Goal: Task Accomplishment & Management: Manage account settings

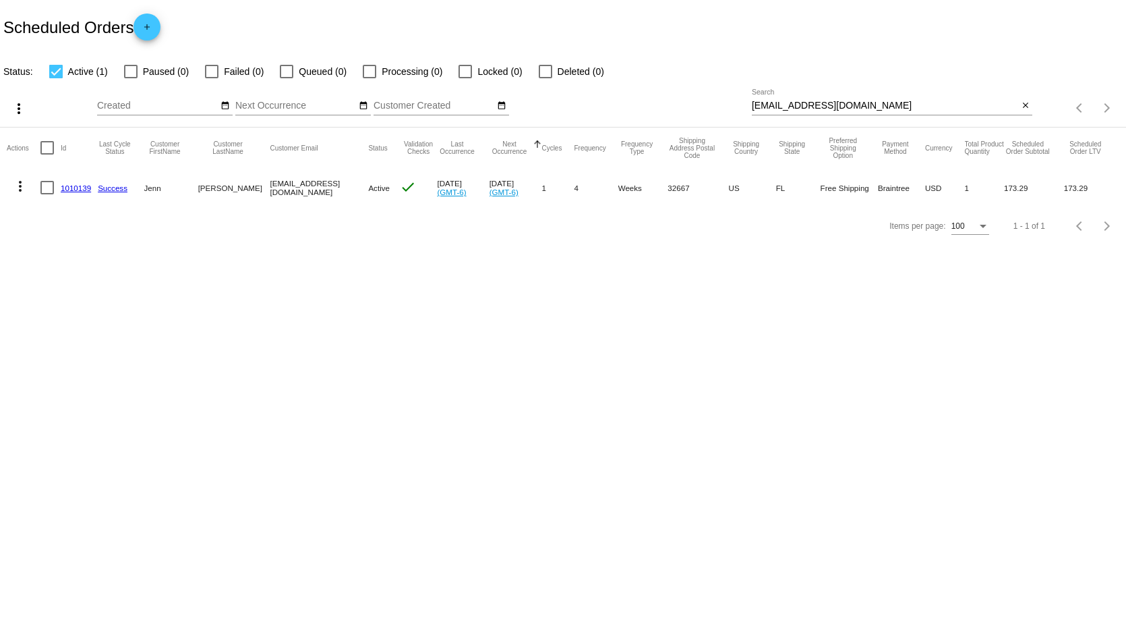
click at [1026, 105] on mat-icon "close" at bounding box center [1025, 105] width 9 height 11
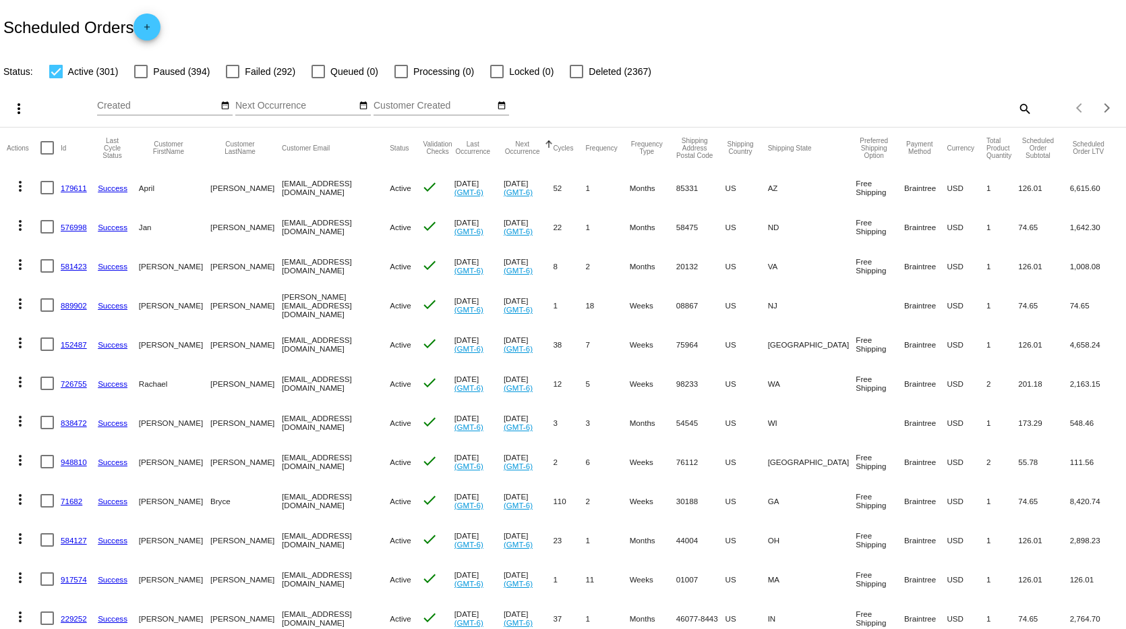
click at [1022, 107] on mat-icon "search" at bounding box center [1024, 108] width 16 height 21
paste input "[EMAIL_ADDRESS][DOMAIN_NAME]"
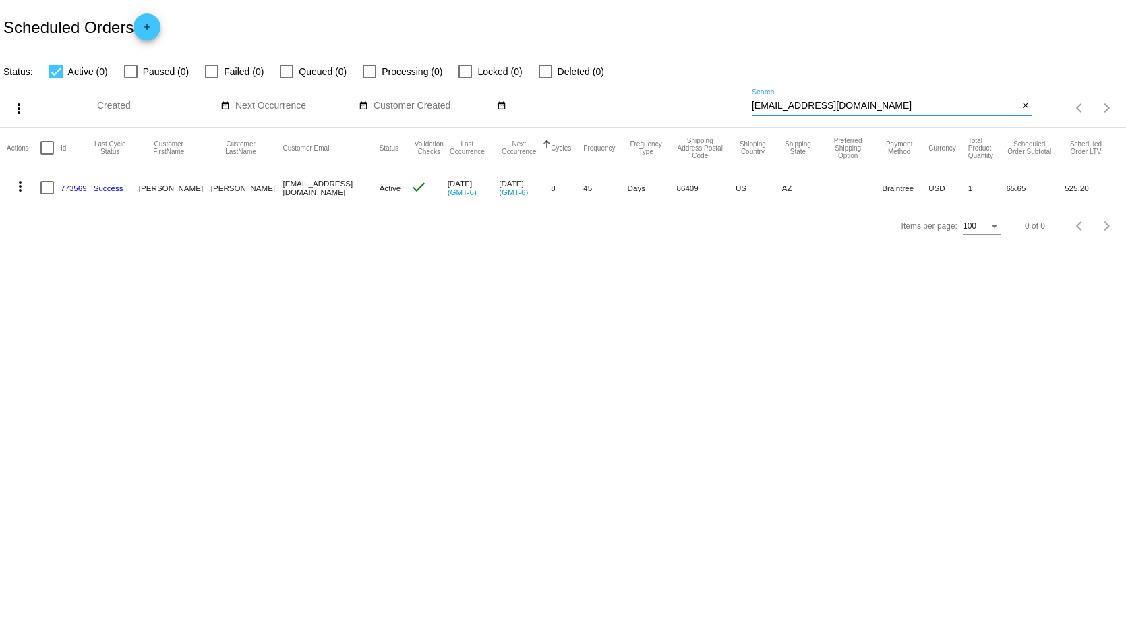
type input "[EMAIL_ADDRESS][DOMAIN_NAME]"
click at [17, 181] on mat-icon "more_vert" at bounding box center [20, 186] width 16 height 16
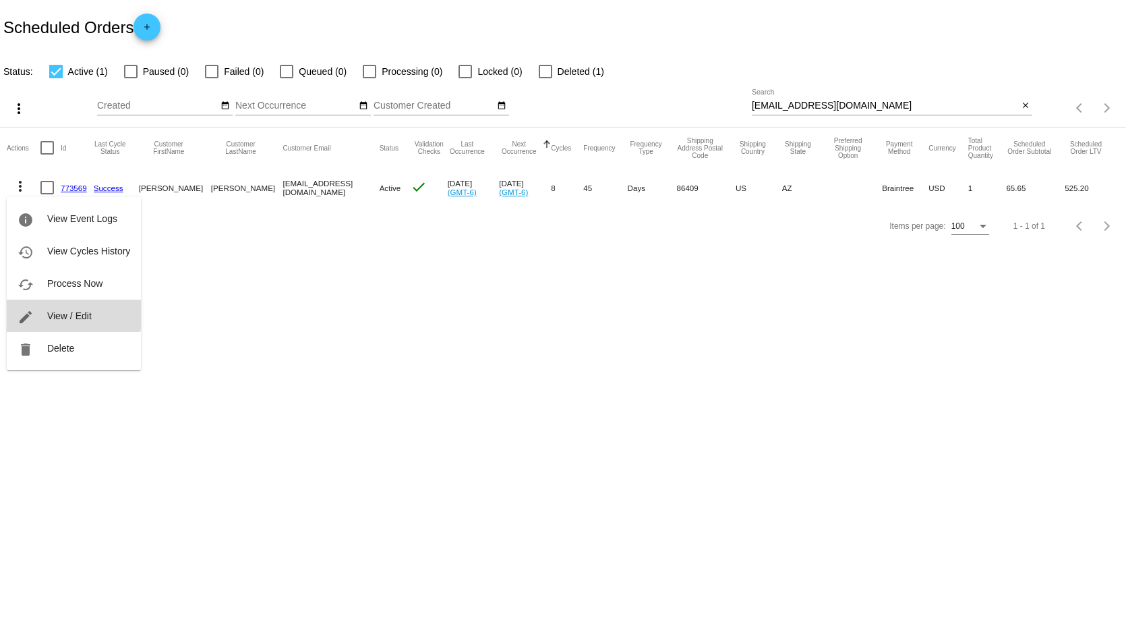
click at [57, 314] on span "View / Edit" at bounding box center [69, 315] width 45 height 11
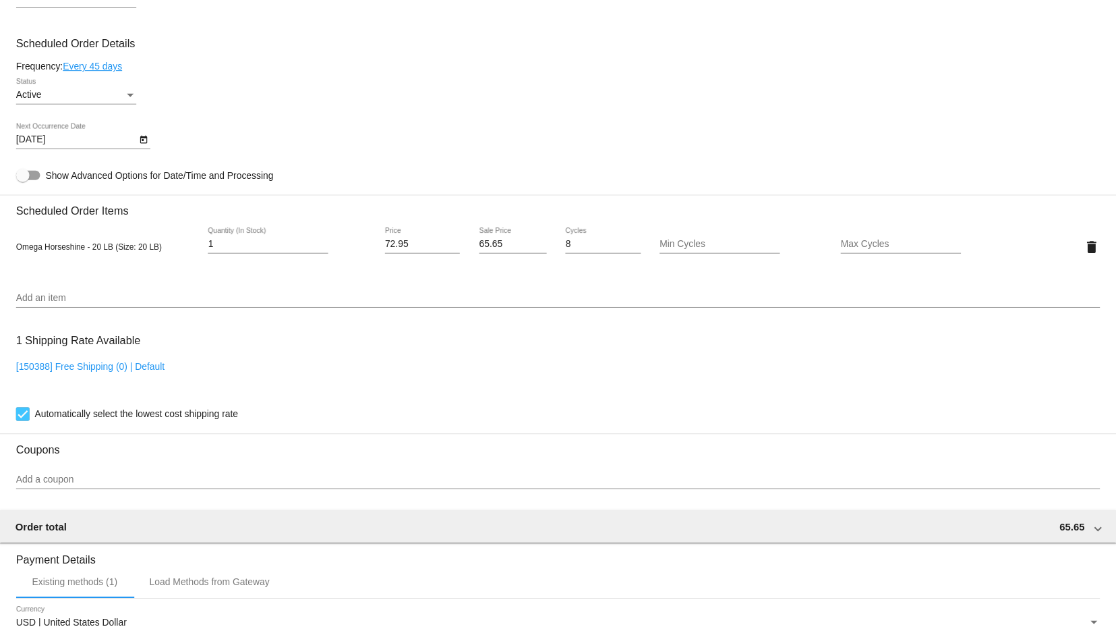
scroll to position [746, 0]
click at [103, 70] on link "Every 45 days" at bounding box center [93, 64] width 60 height 11
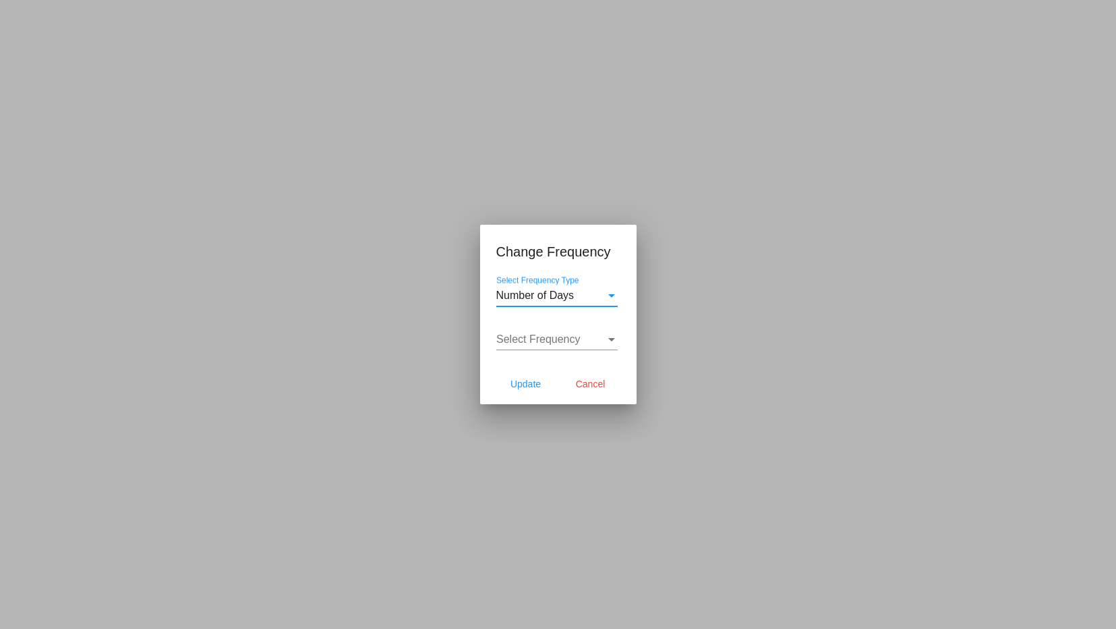
click at [548, 328] on div "Select Frequency Select Frequency" at bounding box center [556, 335] width 121 height 30
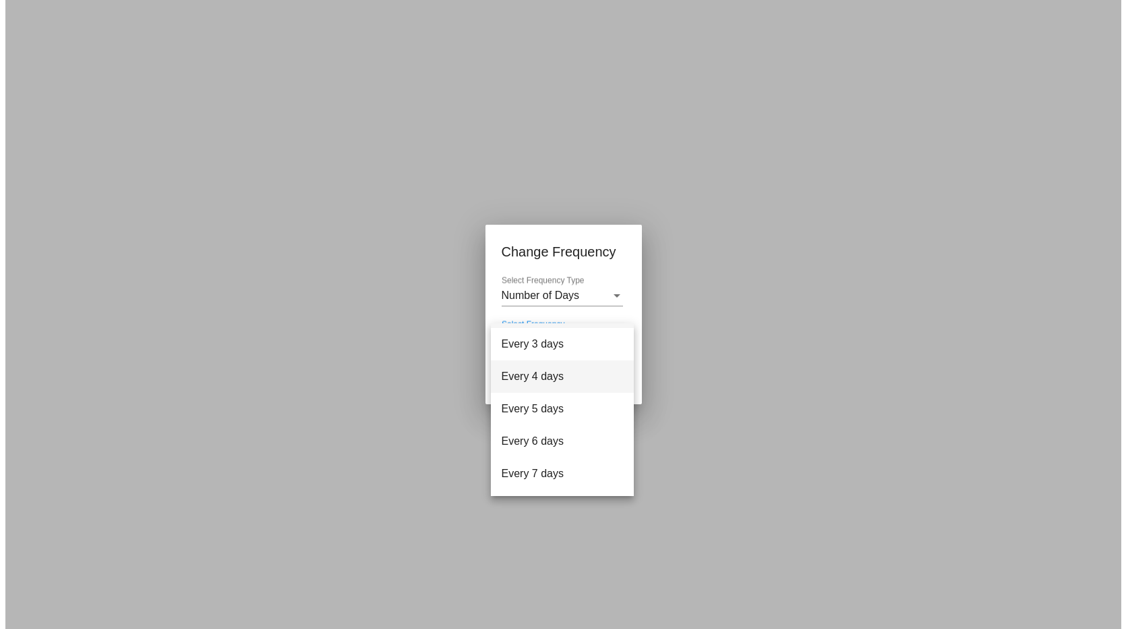
scroll to position [54, 0]
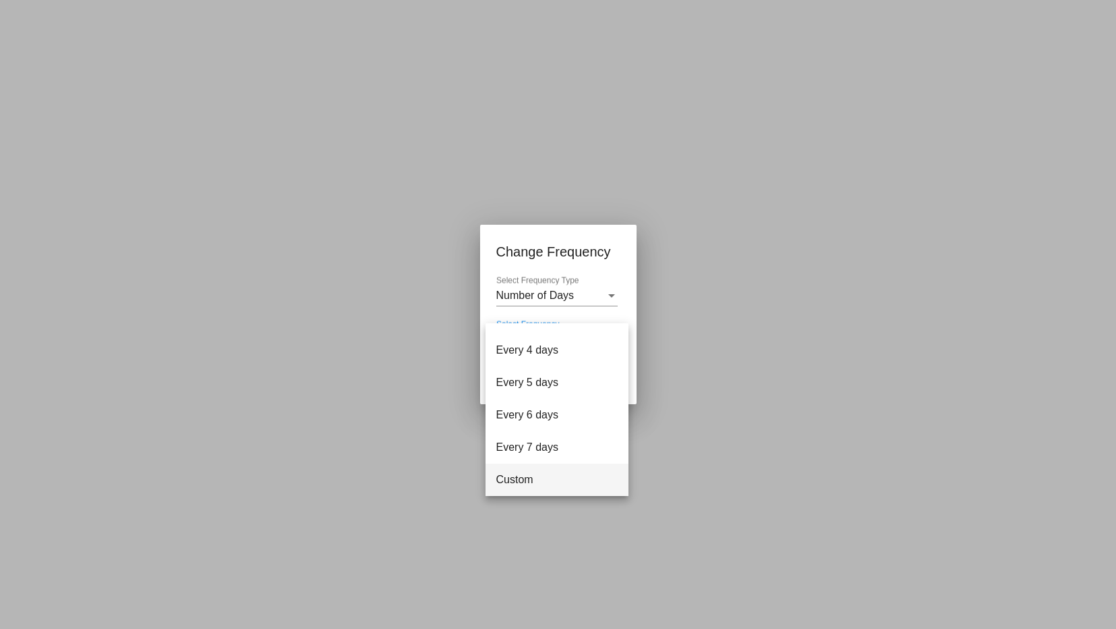
click at [537, 477] on span "Custom" at bounding box center [556, 479] width 121 height 32
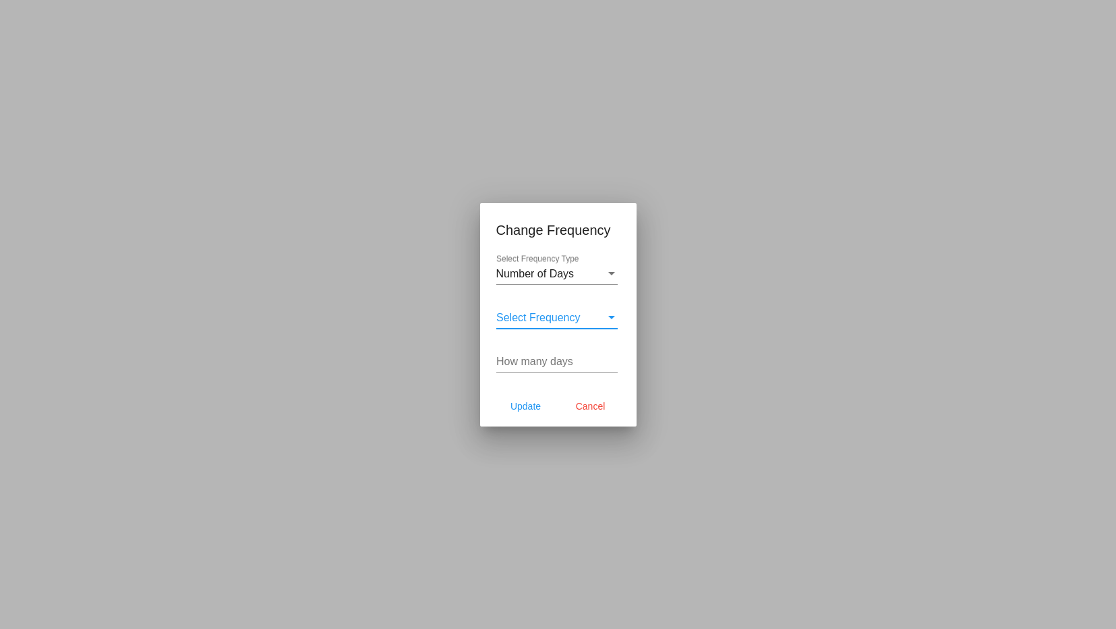
click at [545, 359] on input "How many days" at bounding box center [556, 361] width 121 height 12
type input "60"
click at [523, 403] on span "Update" at bounding box center [526, 406] width 30 height 11
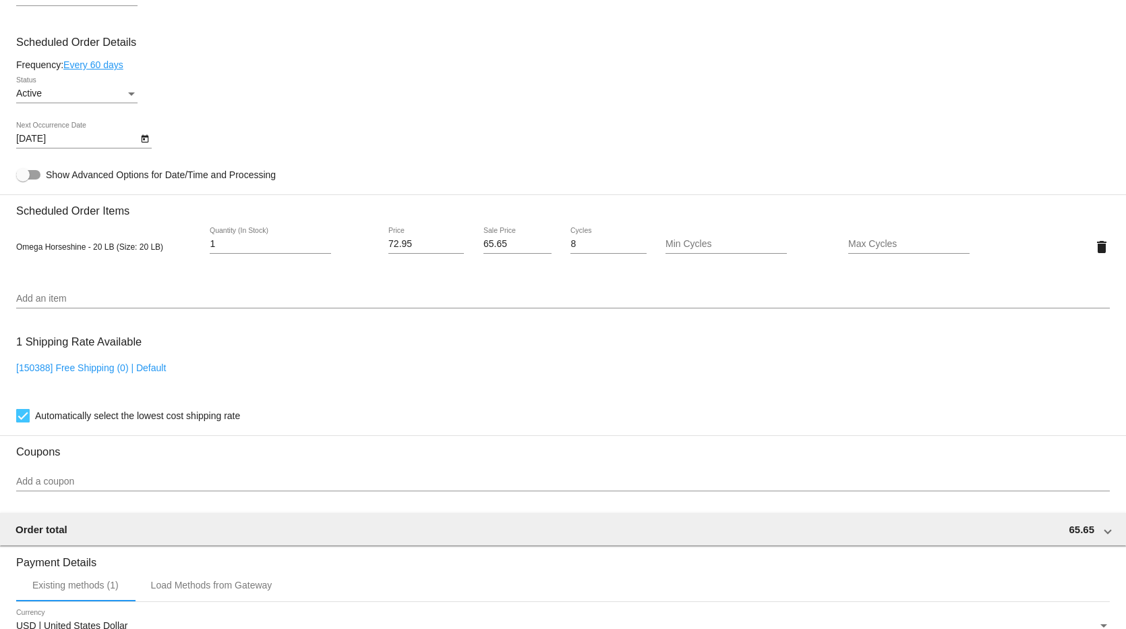
click at [144, 143] on icon "Open calendar" at bounding box center [144, 139] width 7 height 8
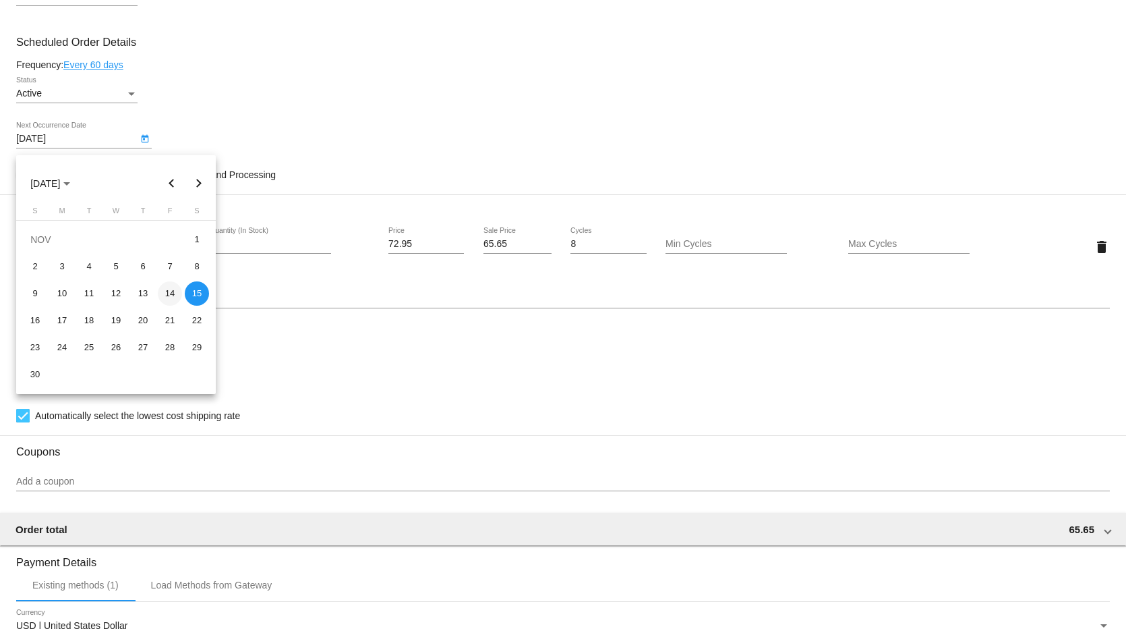
click at [172, 290] on div "14" at bounding box center [170, 293] width 24 height 24
type input "[DATE]"
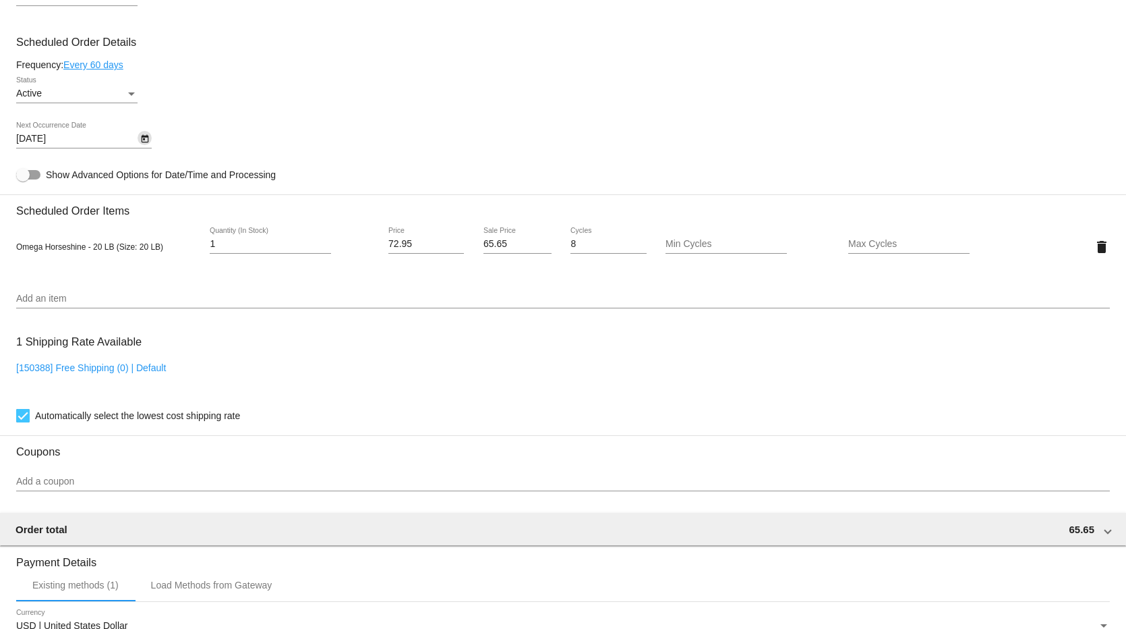
scroll to position [1016, 0]
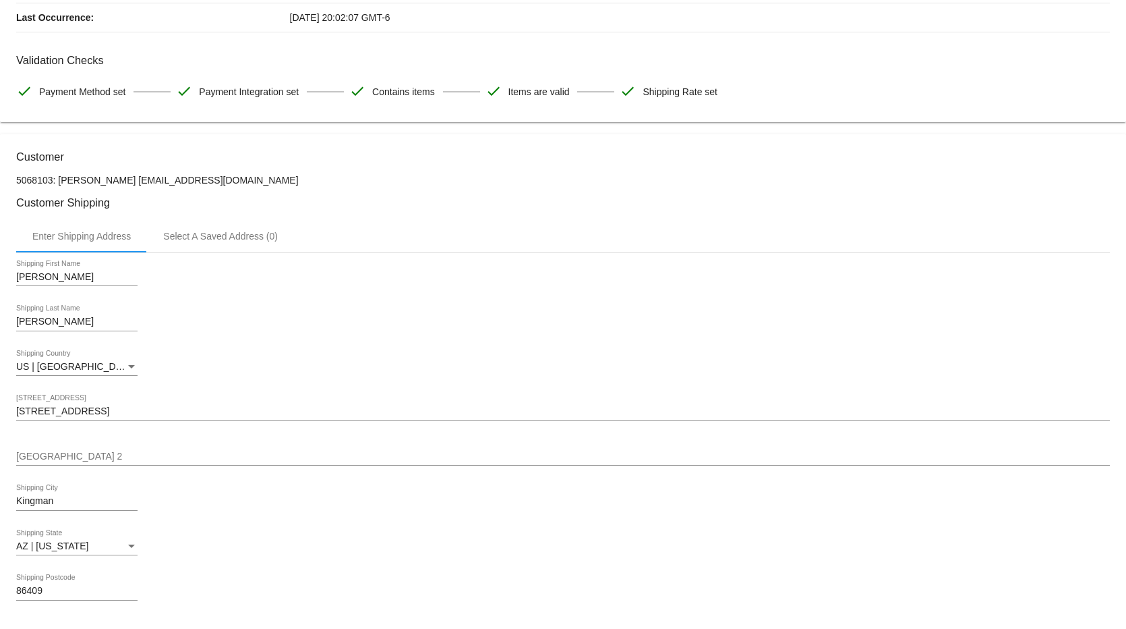
scroll to position [0, 0]
